Goal: Task Accomplishment & Management: Manage account settings

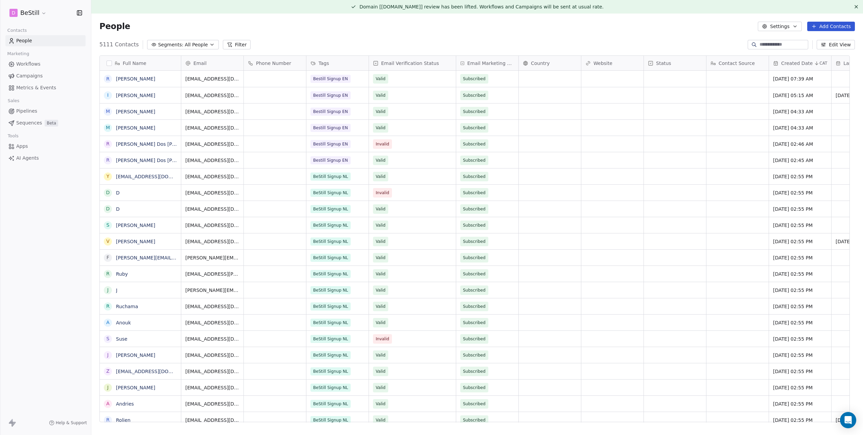
scroll to position [378, 762]
click at [23, 78] on span "Campaigns" at bounding box center [29, 75] width 26 height 7
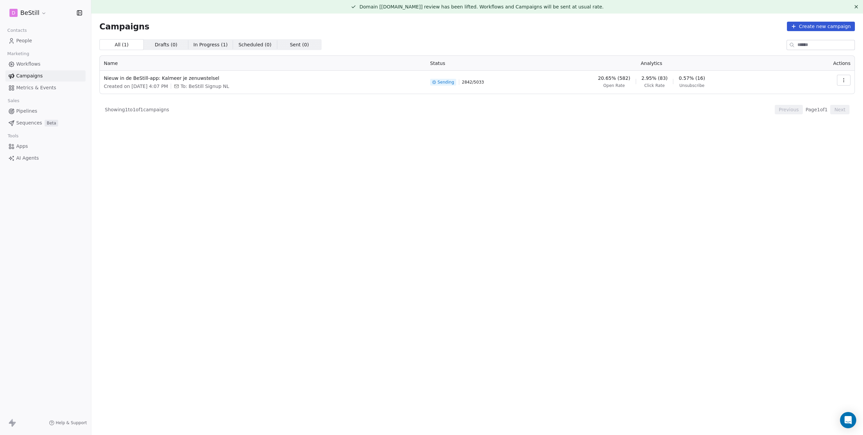
click at [29, 63] on span "Workflows" at bounding box center [28, 64] width 24 height 7
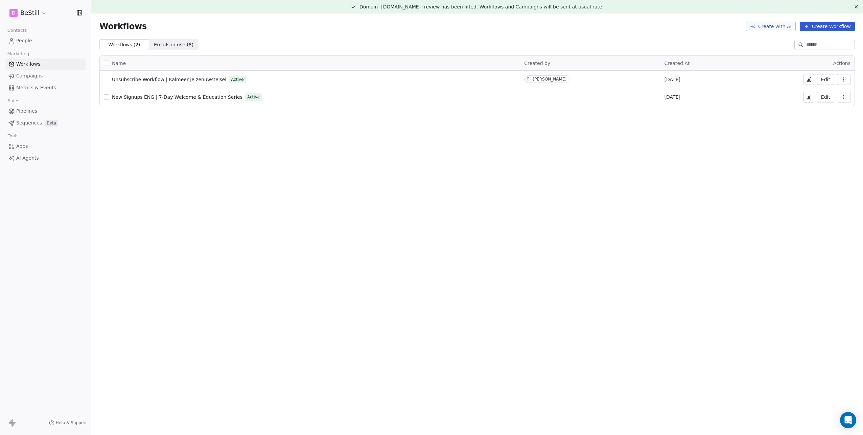
click at [806, 78] on button at bounding box center [809, 79] width 11 height 11
click at [33, 78] on span "Campaigns" at bounding box center [29, 75] width 26 height 7
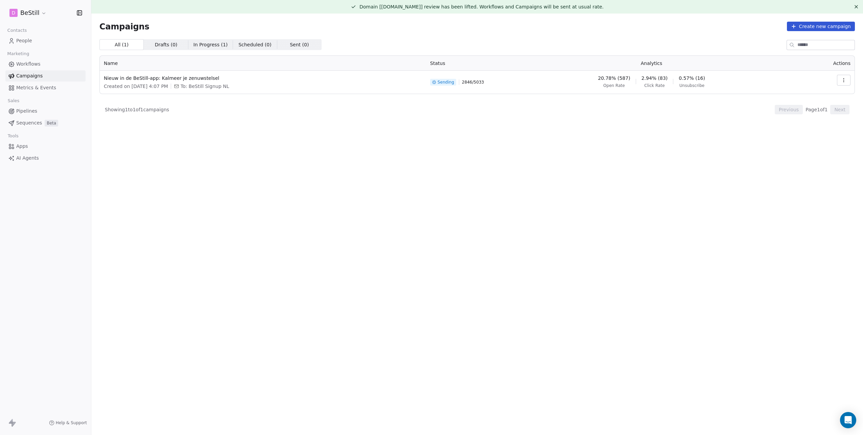
click at [27, 44] on span "People" at bounding box center [24, 40] width 16 height 7
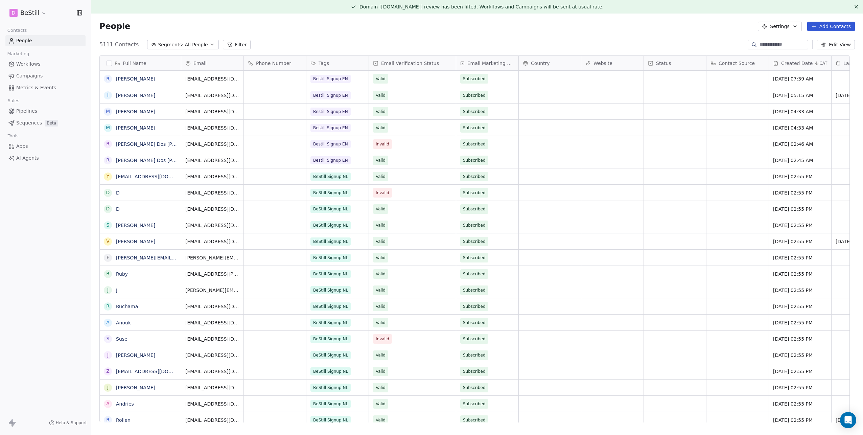
scroll to position [378, 762]
click at [227, 44] on icon at bounding box center [229, 44] width 5 height 5
click at [29, 30] on span "Add Filter" at bounding box center [27, 28] width 22 height 7
click at [29, 43] on span "Contact properties" at bounding box center [33, 44] width 44 height 7
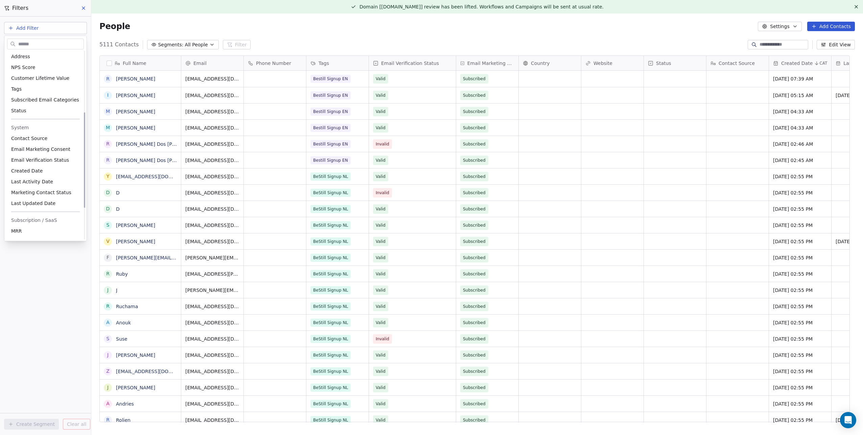
scroll to position [120, 0]
click at [62, 150] on span "Email Marketing Consent" at bounding box center [40, 148] width 59 height 7
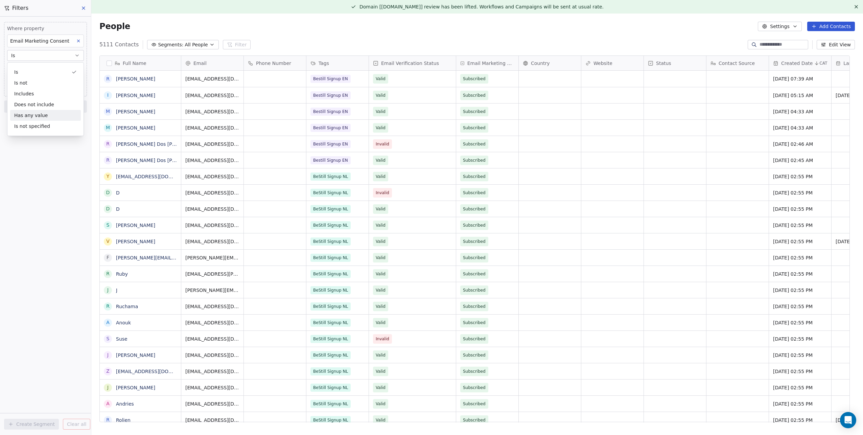
click at [30, 167] on div "Where property Email Marketing Consent Is Select Email Marketing Consent Add fi…" at bounding box center [45, 226] width 91 height 418
click at [43, 73] on body "D BeStill Contacts People Marketing Workflows Campaigns Metrics & Events Sales …" at bounding box center [431, 217] width 863 height 435
click at [43, 70] on input "text" at bounding box center [50, 71] width 79 height 7
click at [33, 103] on div "Unsubscribed" at bounding box center [33, 106] width 28 height 6
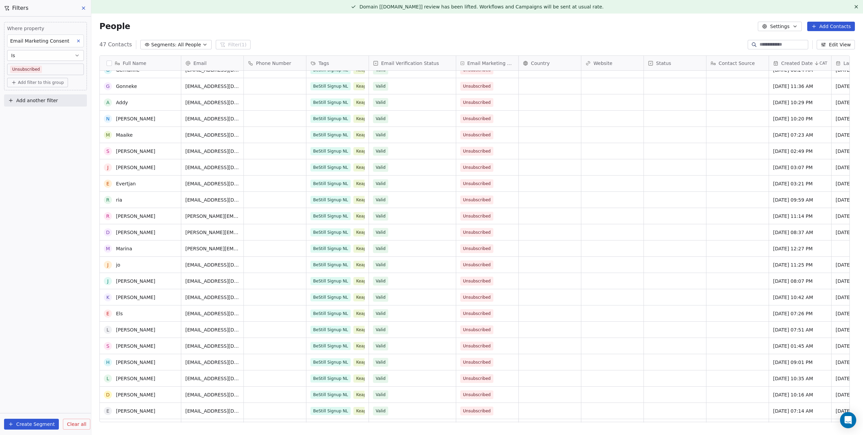
scroll to position [0, 0]
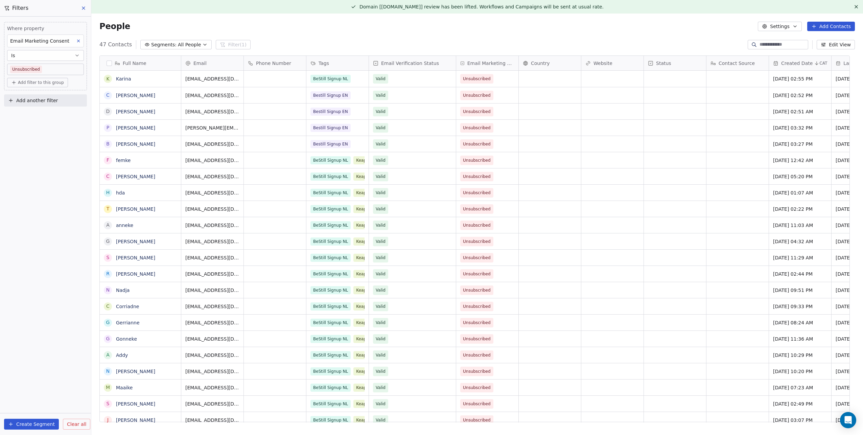
click at [84, 9] on icon at bounding box center [83, 8] width 3 height 3
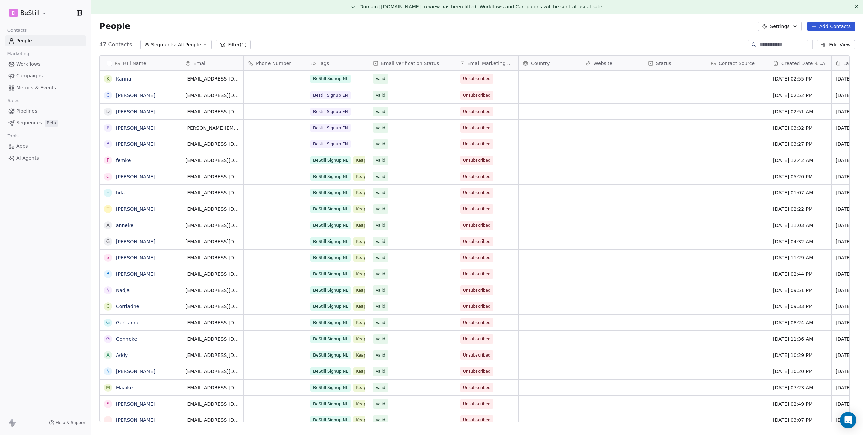
click at [26, 78] on span "Campaigns" at bounding box center [29, 75] width 26 height 7
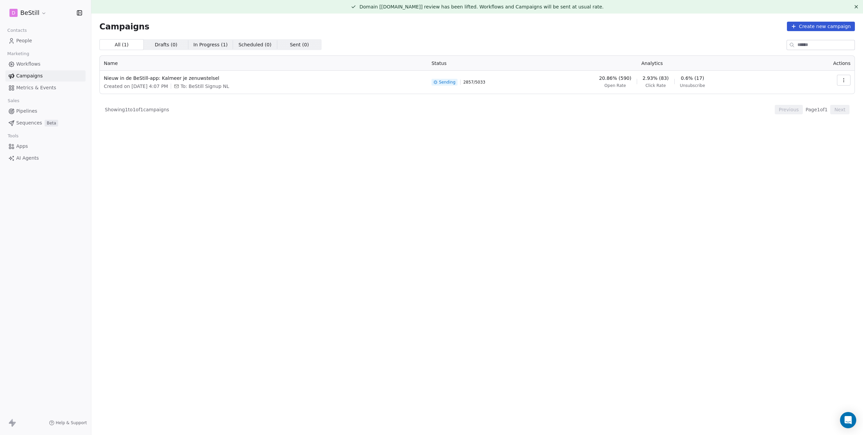
click at [39, 88] on span "Metrics & Events" at bounding box center [36, 87] width 40 height 7
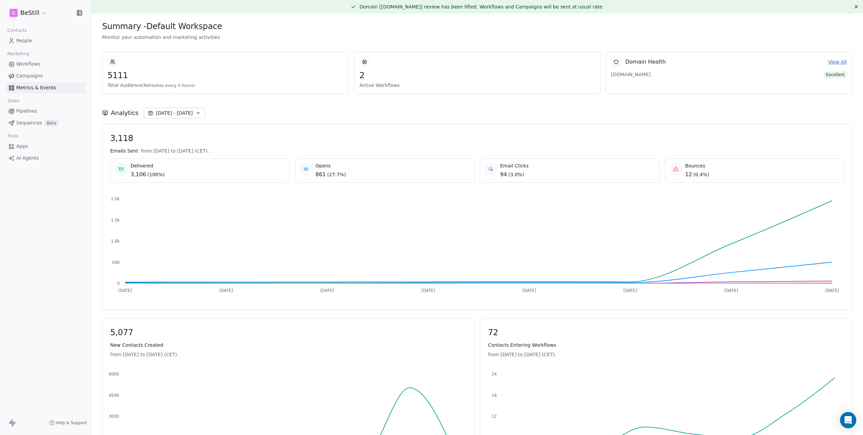
click at [25, 39] on span "People" at bounding box center [24, 40] width 16 height 7
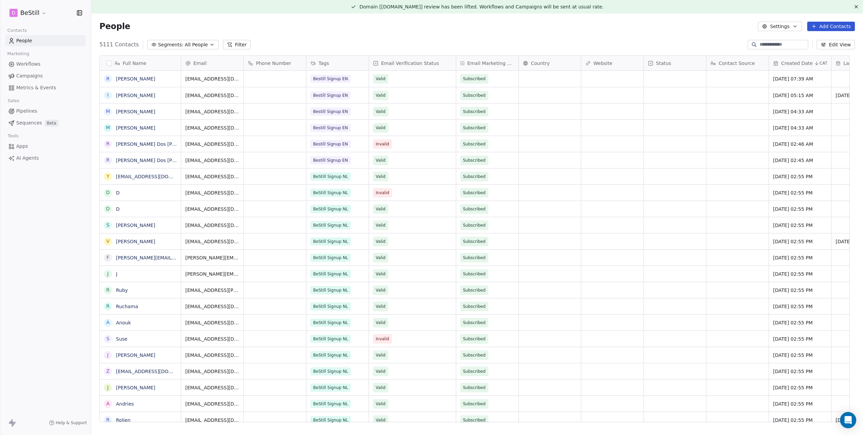
scroll to position [378, 762]
